Goal: Information Seeking & Learning: Learn about a topic

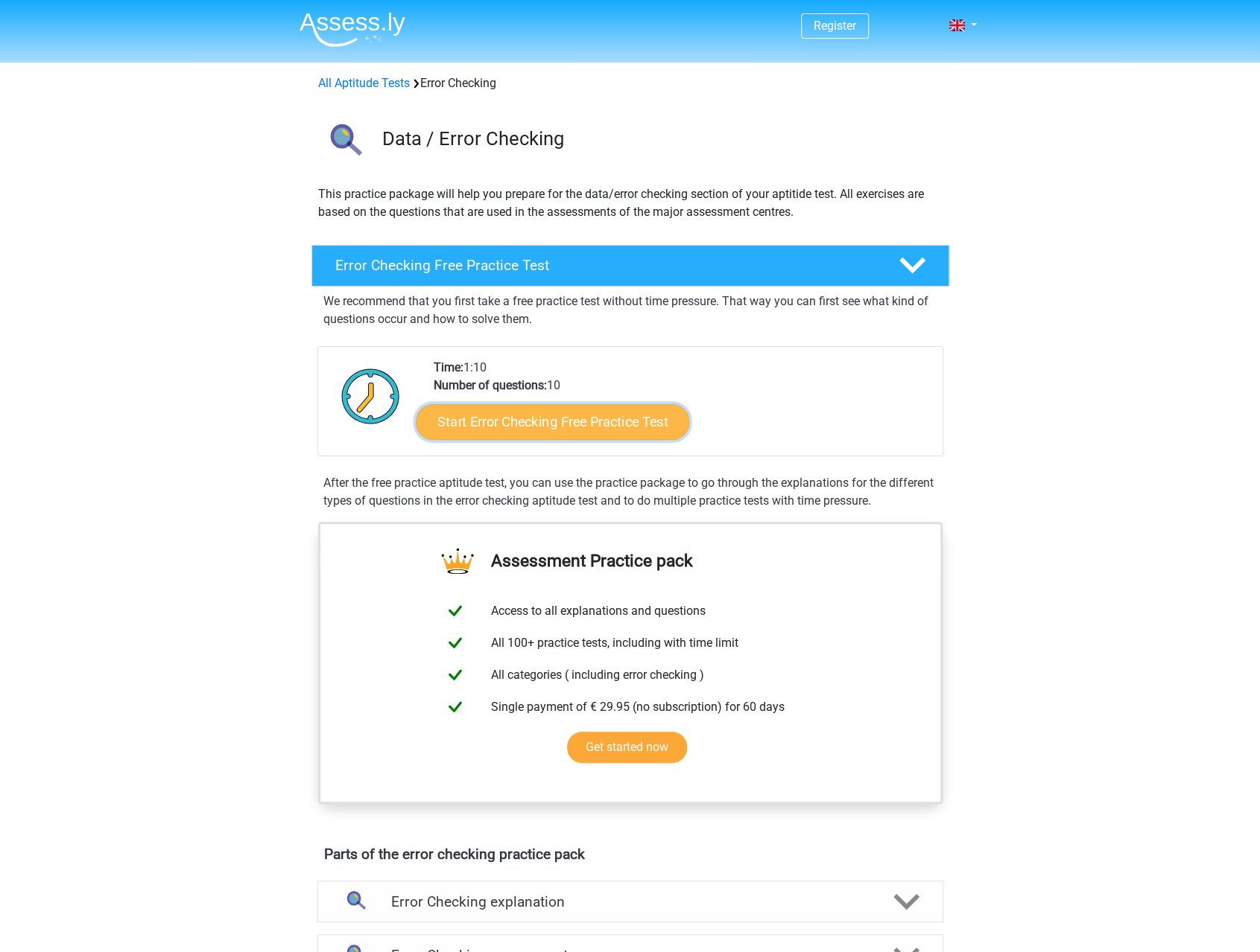
click at [536, 420] on link "Start Error Checking Free Practice Test" at bounding box center [553, 422] width 273 height 36
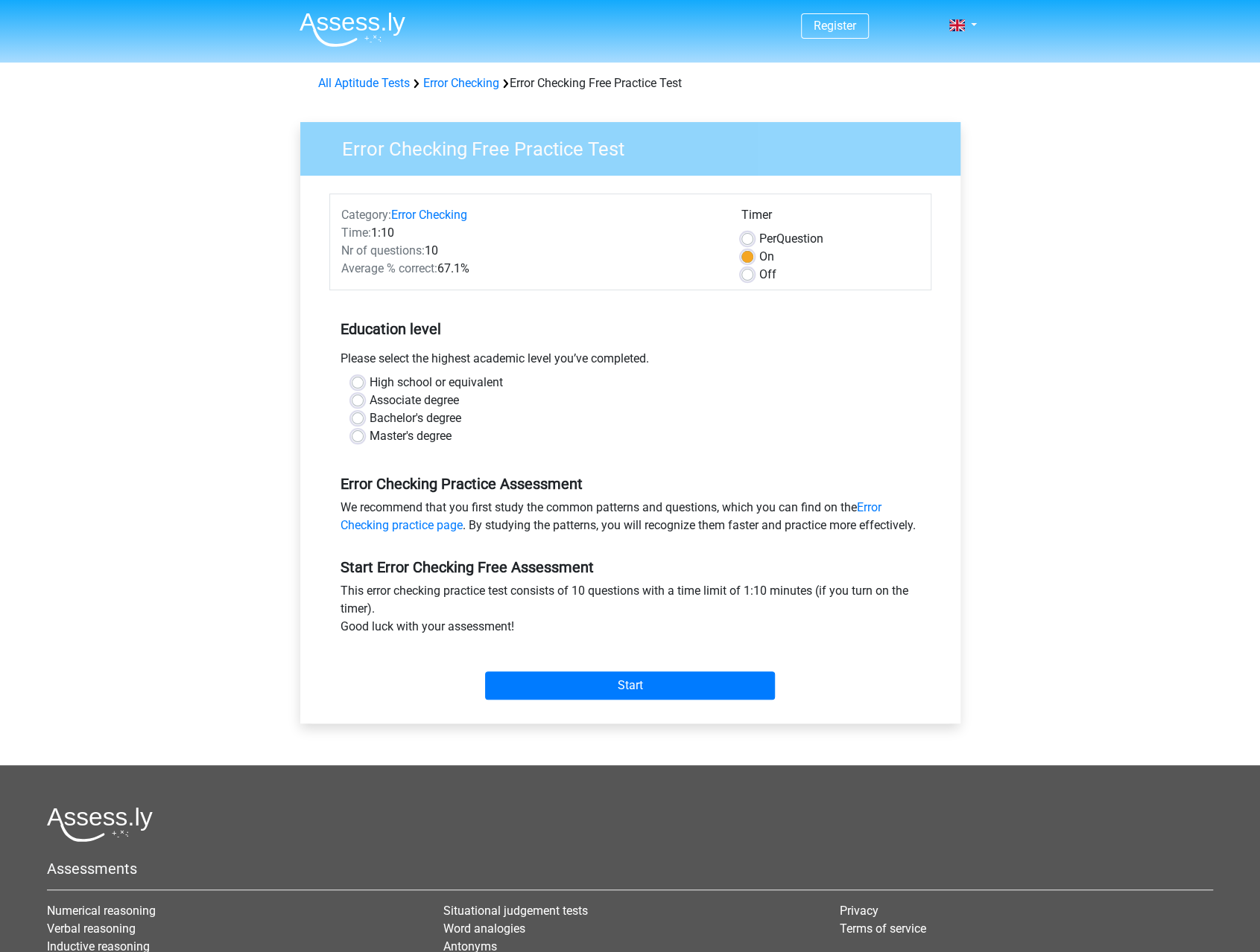
click at [369, 379] on label "High school or equivalent" at bounding box center [436, 383] width 133 height 18
click at [356, 379] on input "High school or equivalent" at bounding box center [357, 382] width 12 height 15
radio input "true"
click at [630, 700] on input "Start" at bounding box center [630, 686] width 290 height 28
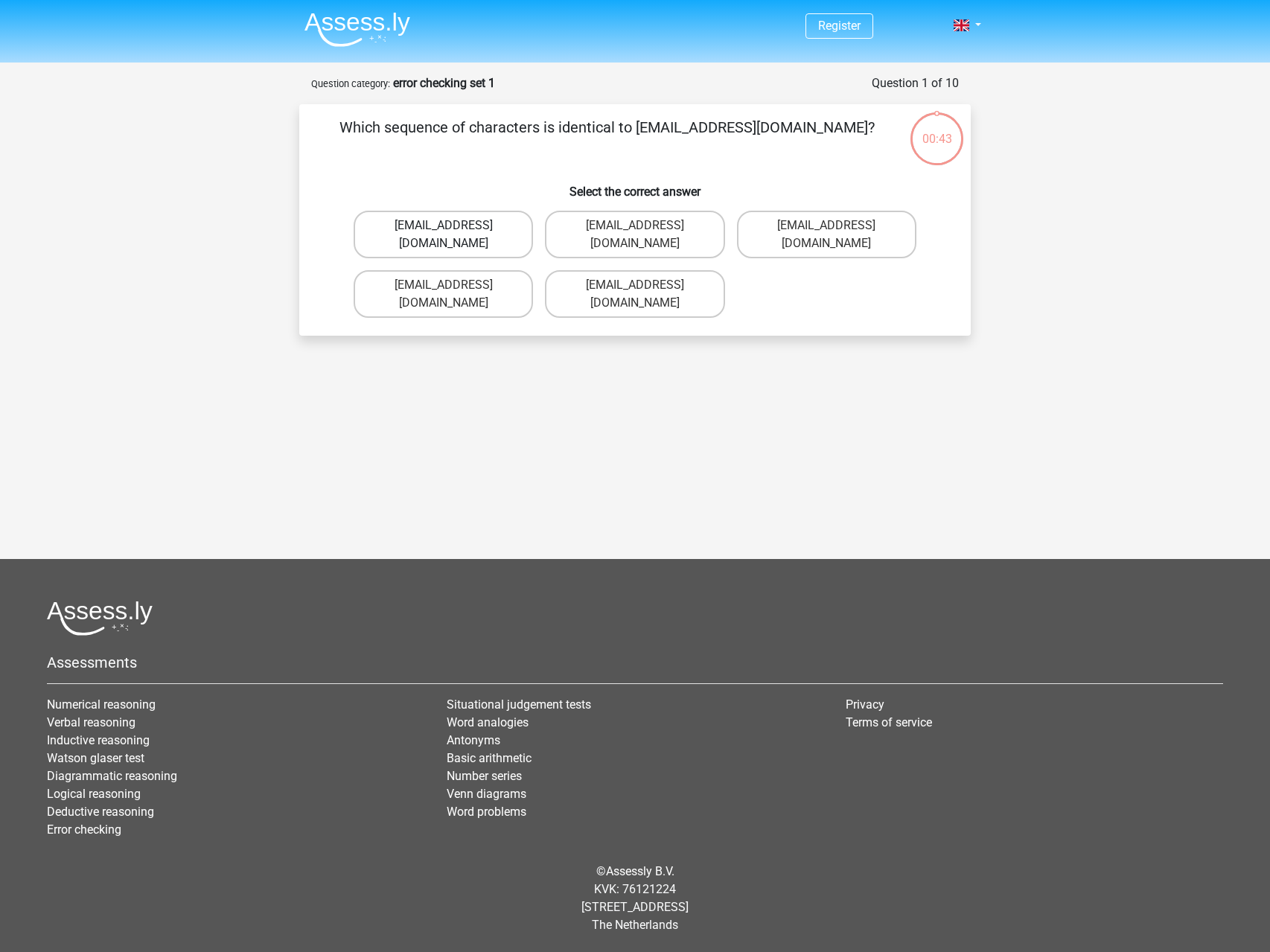
click at [420, 223] on label "[EMAIL_ADDRESS][DOMAIN_NAME]" at bounding box center [443, 234] width 179 height 47
click at [444, 226] on input "[EMAIL_ADDRESS][DOMAIN_NAME]" at bounding box center [449, 231] width 9 height 9
radio input "true"
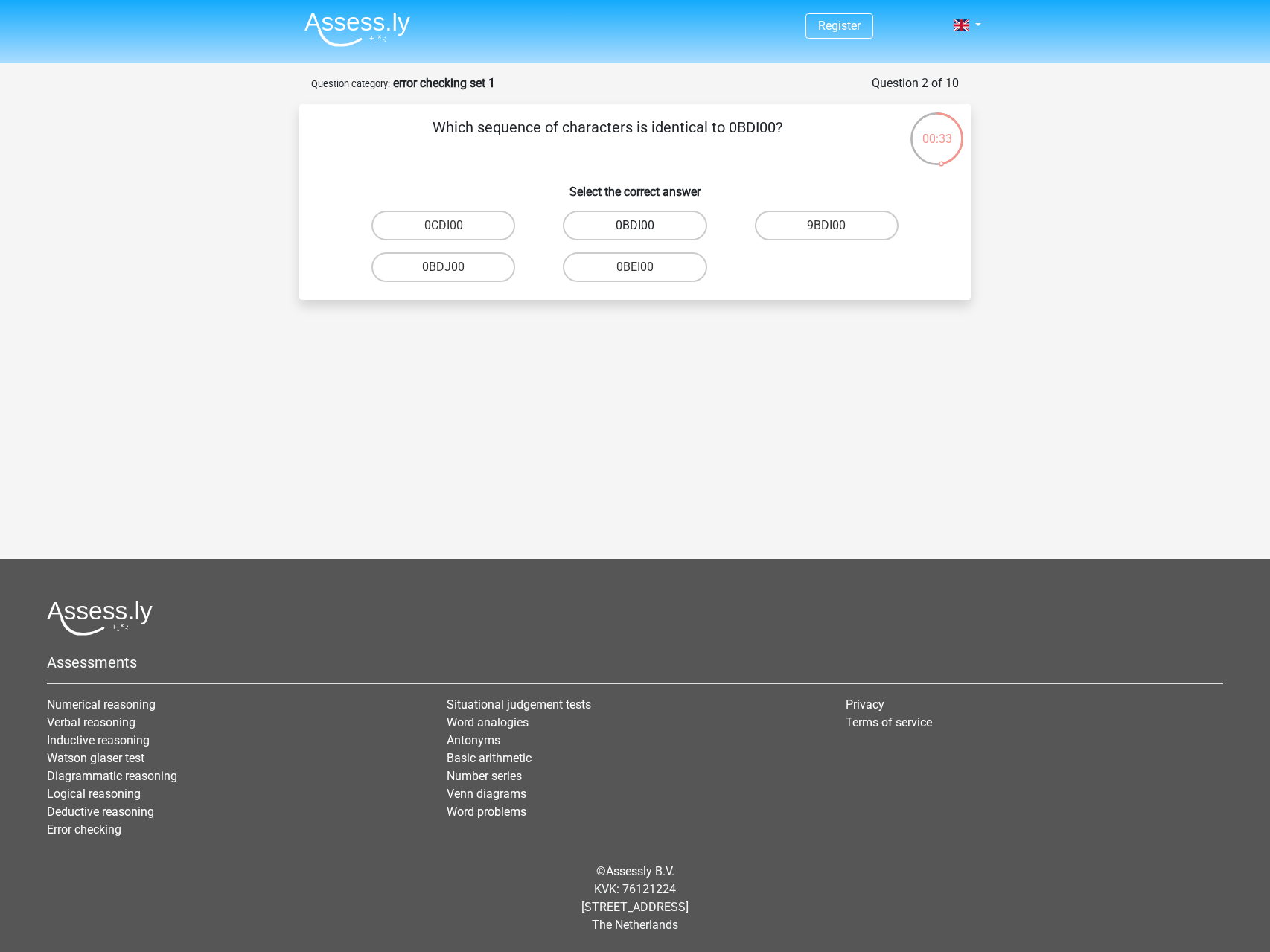
click at [620, 224] on label "0BDI00" at bounding box center [634, 225] width 143 height 29
click at [635, 226] on input "0BDI00" at bounding box center [640, 231] width 9 height 9
radio input "true"
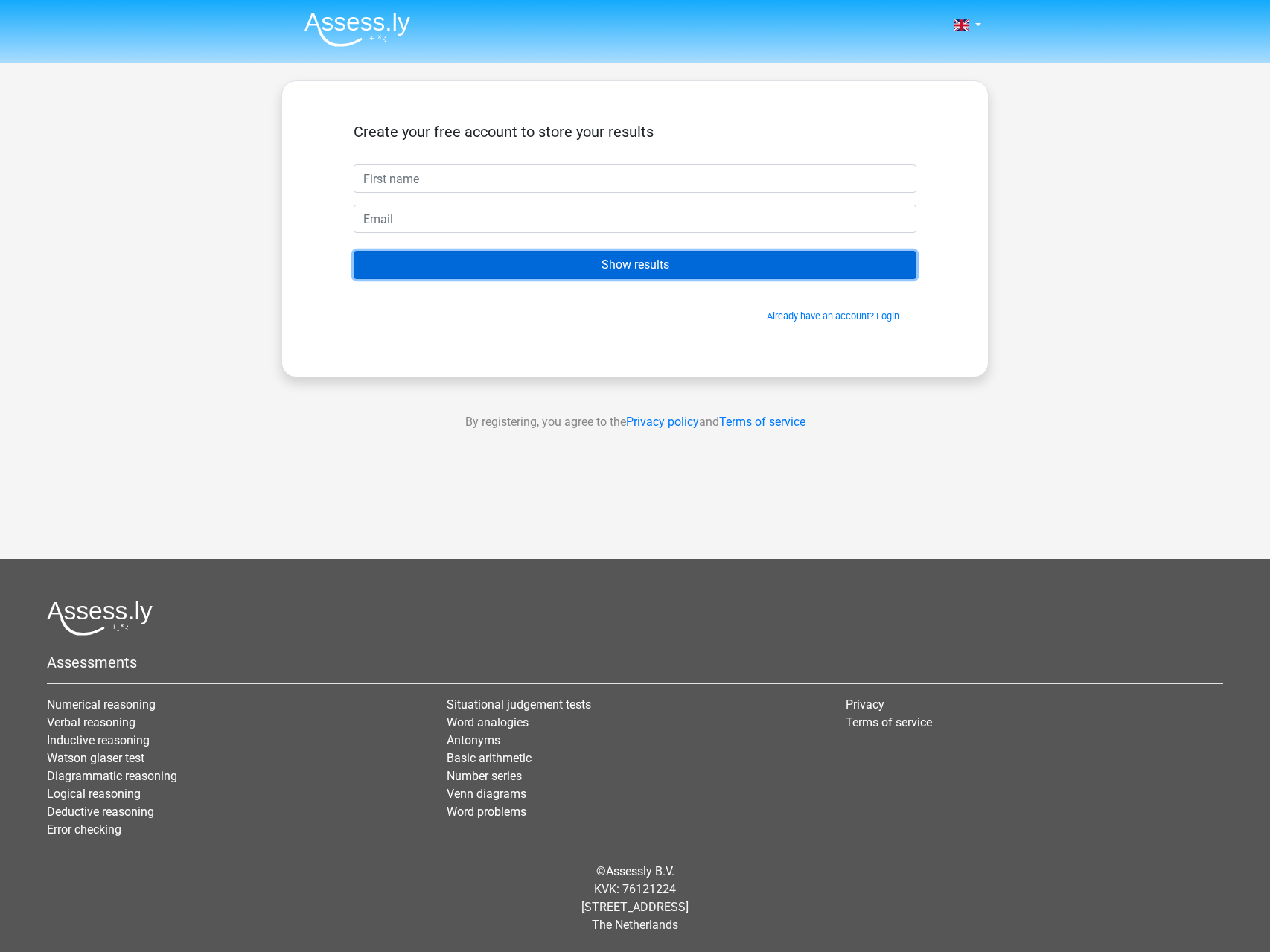
click at [655, 263] on input "Show results" at bounding box center [635, 265] width 563 height 28
